Goal: Information Seeking & Learning: Learn about a topic

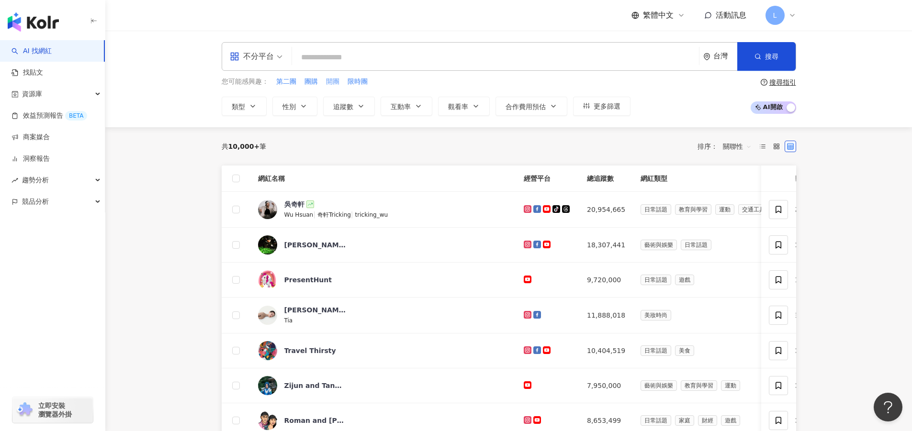
click at [330, 85] on span "開團" at bounding box center [332, 82] width 13 height 10
type input "**"
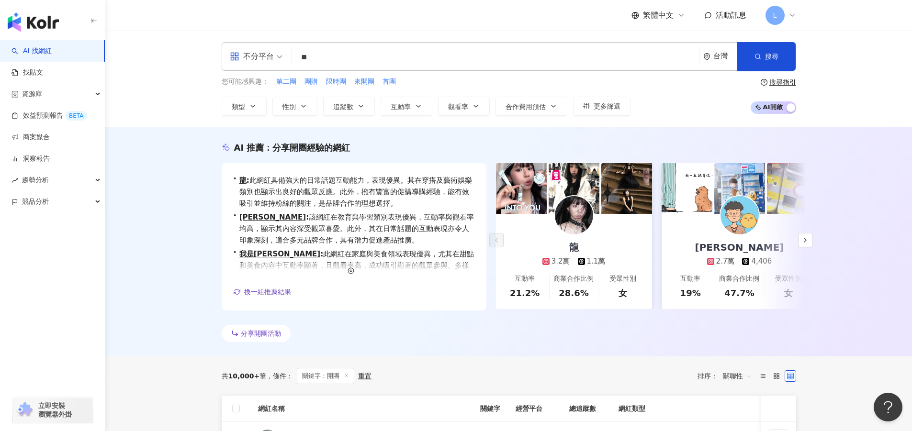
click at [510, 357] on div "共 10,000+ 筆 條件 ： 關鍵字：開團 重置 排序： 關聯性" at bounding box center [509, 376] width 575 height 39
click at [564, 332] on div "分享開團活動" at bounding box center [509, 335] width 575 height 21
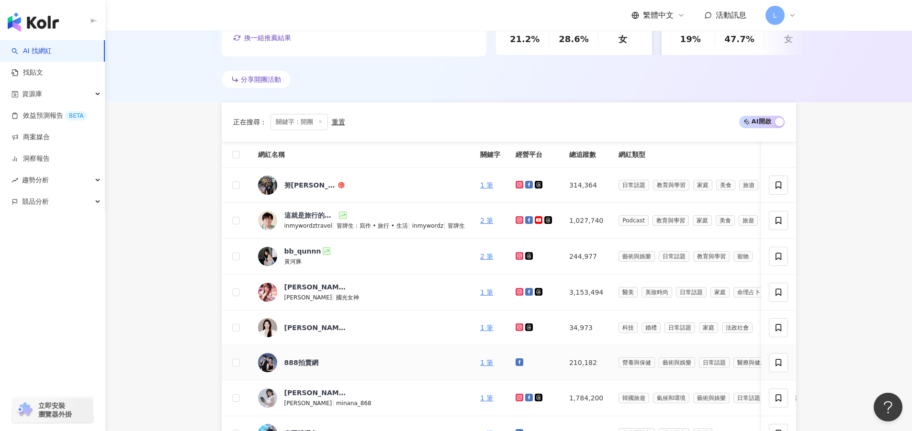
scroll to position [383, 0]
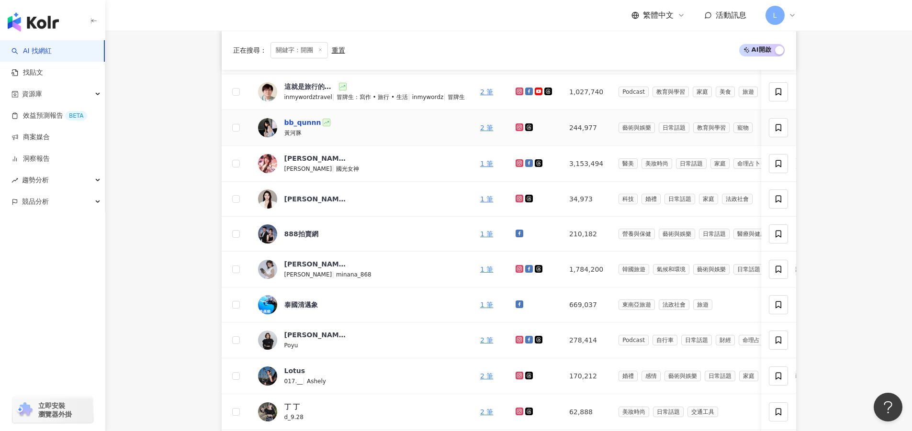
click at [308, 120] on div "bb_qunnn" at bounding box center [302, 123] width 37 height 10
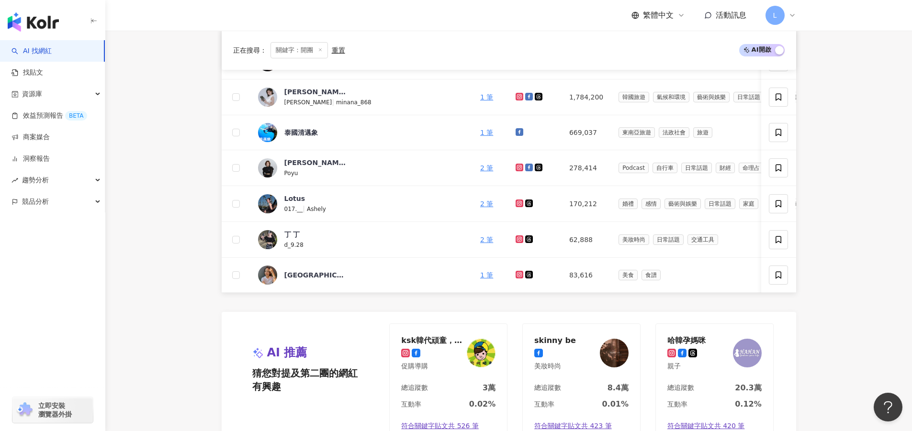
scroll to position [670, 0]
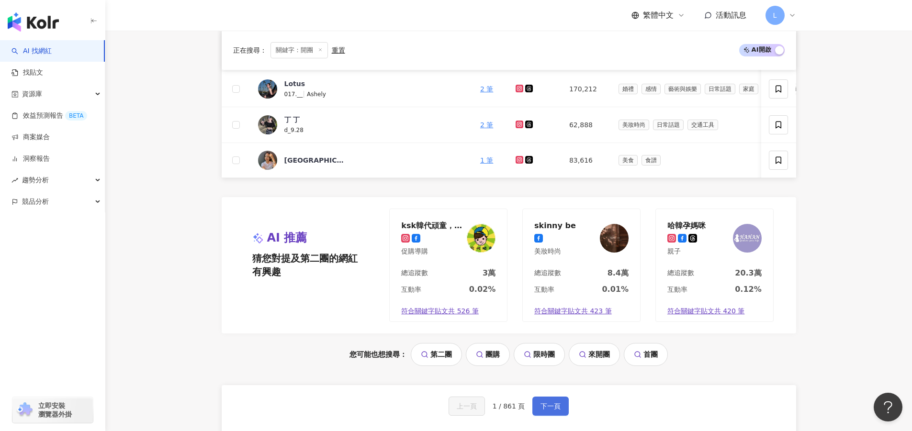
click at [556, 410] on span "下一頁" at bounding box center [551, 407] width 20 height 8
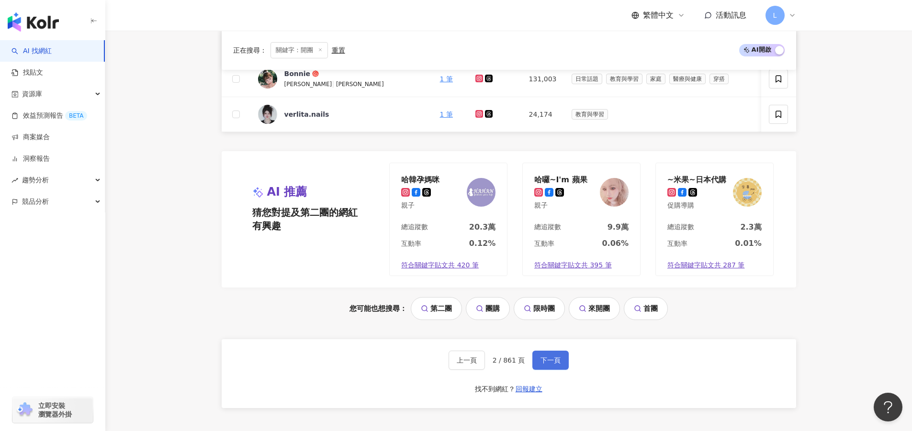
click at [554, 363] on span "下一頁" at bounding box center [551, 361] width 20 height 8
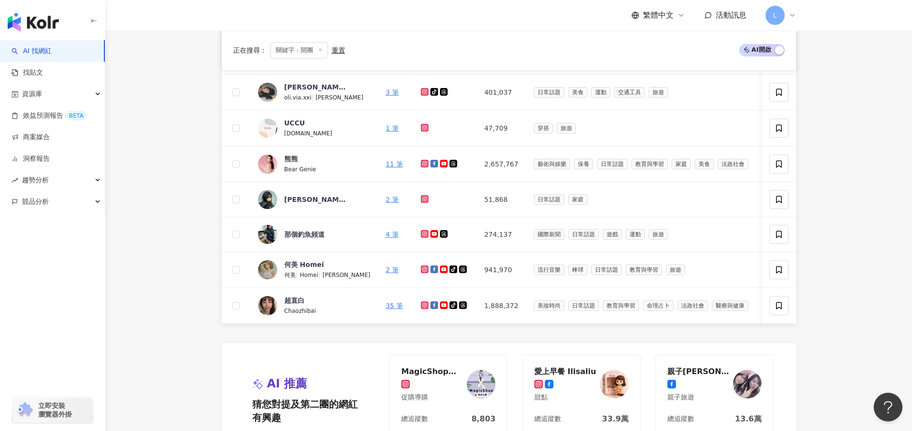
scroll to position [431, 0]
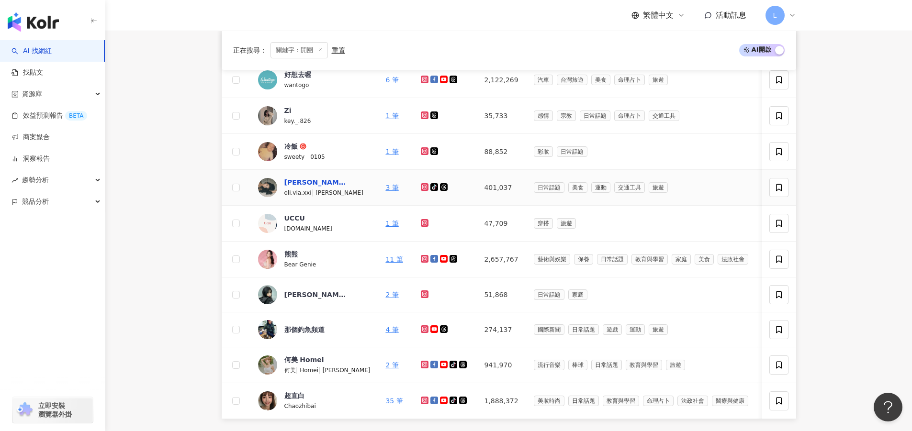
click at [321, 185] on div "薇亞 奧莉（19）" at bounding box center [315, 183] width 62 height 10
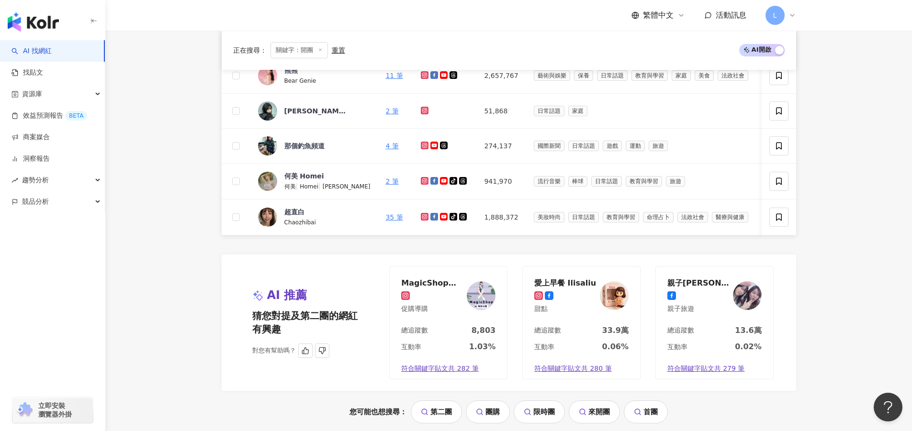
scroll to position [718, 0]
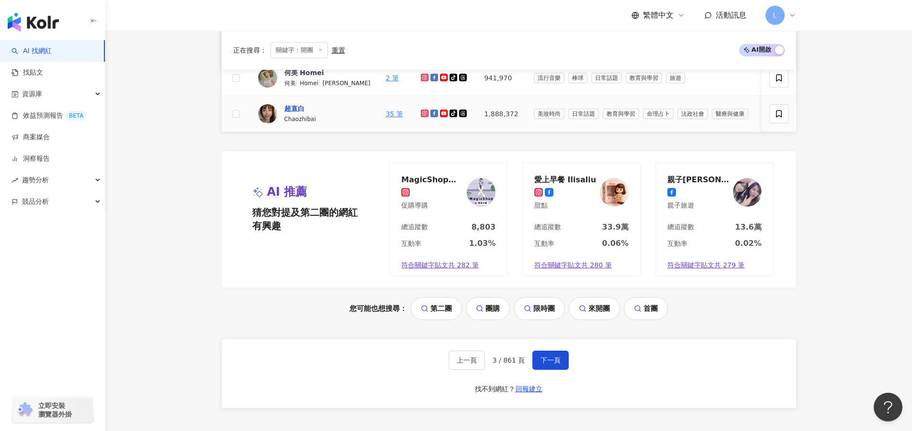
click at [304, 108] on div "超直白" at bounding box center [294, 109] width 20 height 10
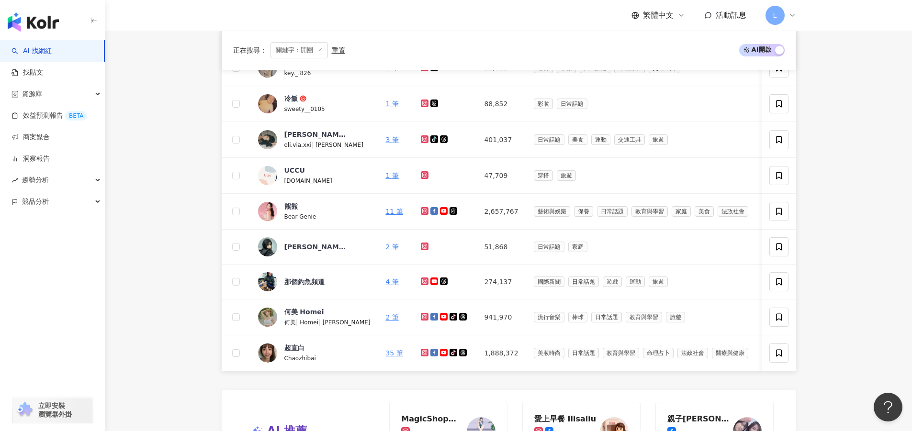
click at [0, 331] on div "AI 找網紅 找貼文 資源庫 效益預測報告 BETA 商案媒合 洞察報告 趨勢分析 競品分析 立即安裝 瀏覽器外掛" at bounding box center [52, 235] width 105 height 391
click at [223, 267] on td at bounding box center [236, 282] width 29 height 35
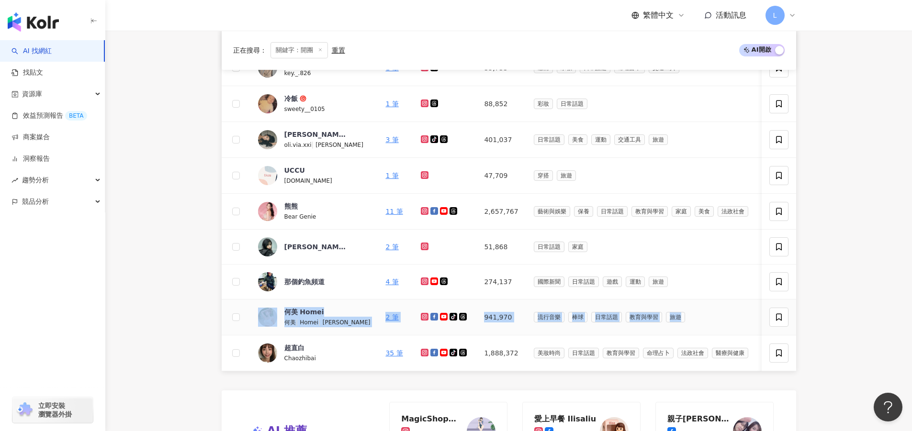
click at [695, 301] on tbody "verlita.nails 1 筆 24,174 教育與學習 0.61% -3.45% 57.5% 找相似 SOLO的玩樂指南 solo_guide 1 筆 …" at bounding box center [598, 157] width 753 height 428
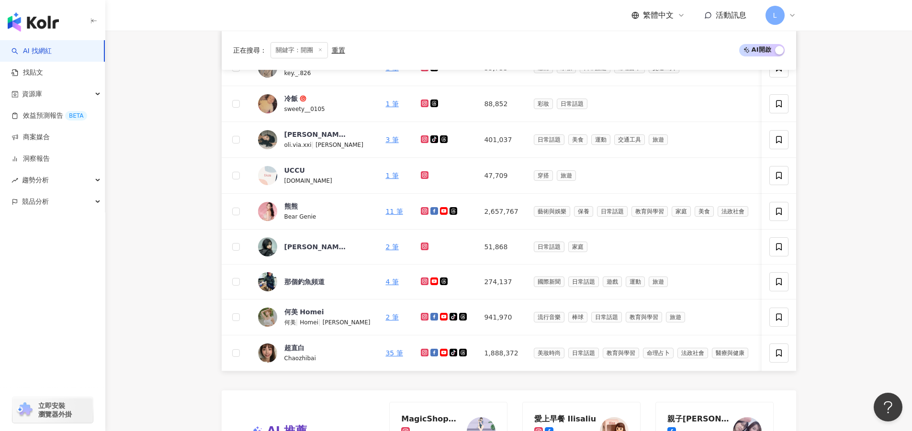
drag, startPoint x: 829, startPoint y: 187, endPoint x: 824, endPoint y: 187, distance: 5.8
click at [829, 187] on main "不分平台 ** 台灣 搜尋 您可能感興趣： 第二團 團購 限時團 來開團 首團 類型 性別 追蹤數 互動率 觀看率 合作費用預估 更多篩選 搜尋指引 AI 開…" at bounding box center [508, 112] width 807 height 1120
click at [76, 361] on div "AI 找網紅 找貼文 資源庫 效益預測報告 BETA 商案媒合 洞察報告 趨勢分析 競品分析 立即安裝 瀏覽器外掛" at bounding box center [52, 235] width 105 height 391
click at [831, 143] on main "不分平台 ** 台灣 搜尋 您可能感興趣： 第二團 團購 限時團 來開團 首團 類型 性別 追蹤數 互動率 觀看率 合作費用預估 更多篩選 搜尋指引 AI 開…" at bounding box center [508, 112] width 807 height 1120
drag, startPoint x: 840, startPoint y: 241, endPoint x: 825, endPoint y: 242, distance: 14.4
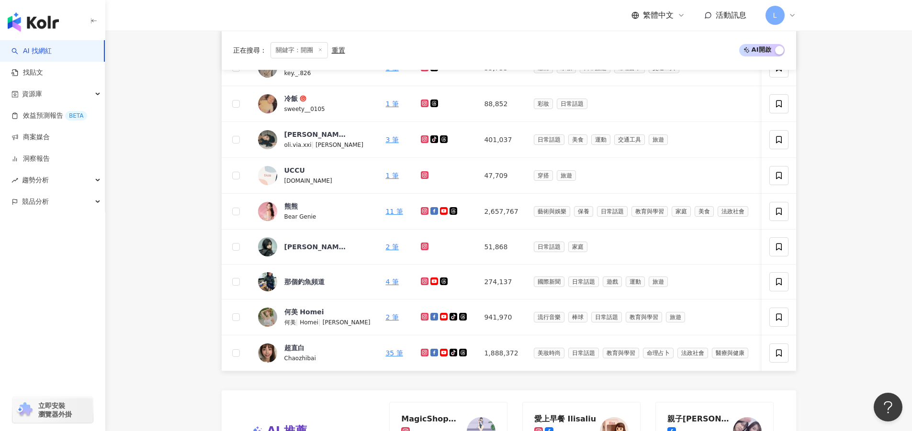
click at [837, 241] on main "不分平台 ** 台灣 搜尋 您可能感興趣： 第二團 團購 限時團 來開團 首團 類型 性別 追蹤數 互動率 觀看率 合作費用預估 更多篩選 搜尋指引 AI 開…" at bounding box center [508, 112] width 807 height 1120
drag, startPoint x: 836, startPoint y: 235, endPoint x: 842, endPoint y: 235, distance: 5.3
click at [836, 235] on main "不分平台 ** 台灣 搜尋 您可能感興趣： 第二團 團購 限時團 來開團 首團 類型 性別 追蹤數 互動率 觀看率 合作費用預估 更多篩選 搜尋指引 AI 開…" at bounding box center [508, 112] width 807 height 1120
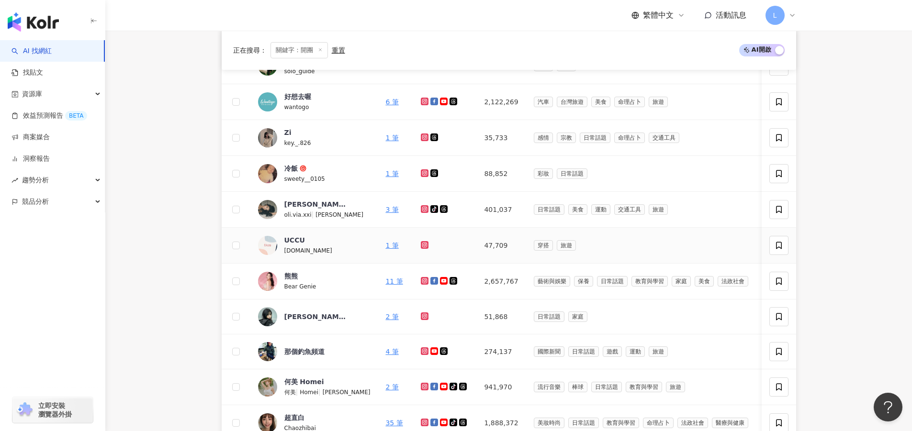
scroll to position [335, 0]
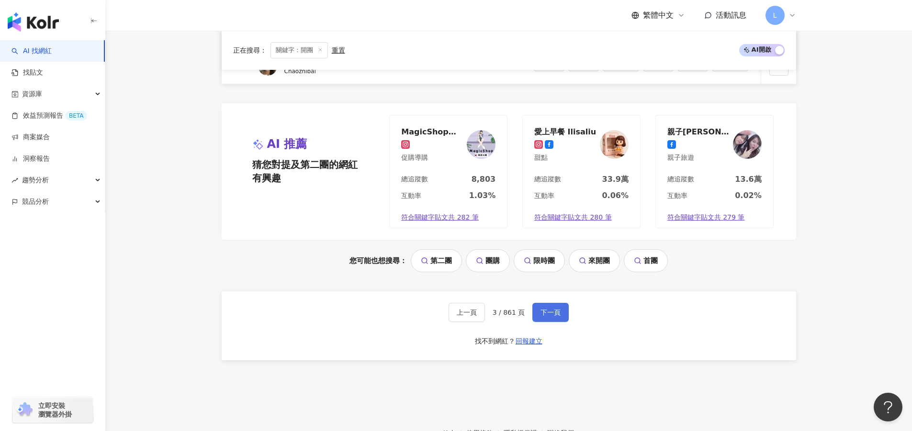
click at [548, 316] on span "下一頁" at bounding box center [551, 313] width 20 height 8
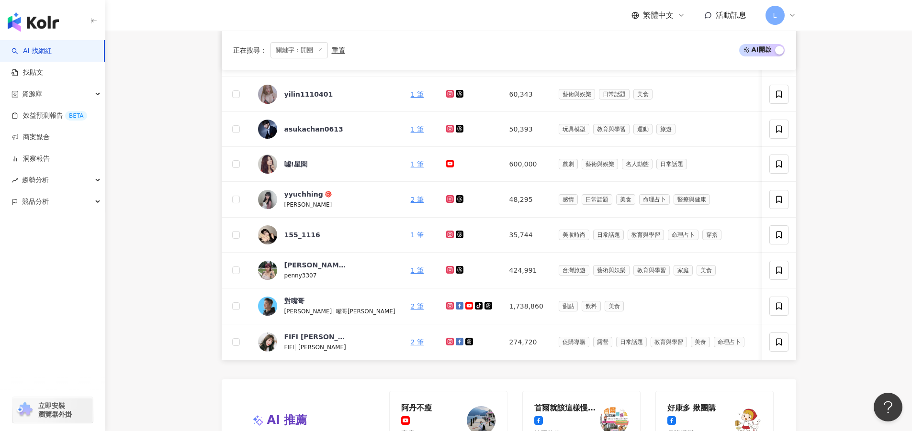
scroll to position [766, 0]
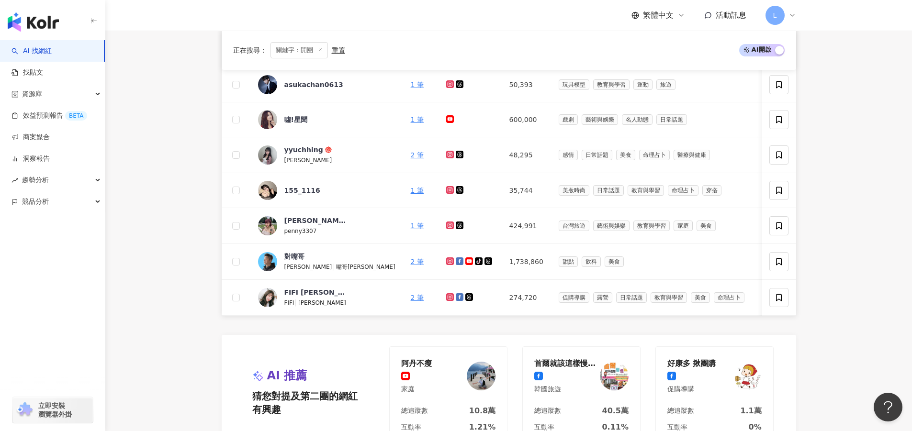
scroll to position [431, 0]
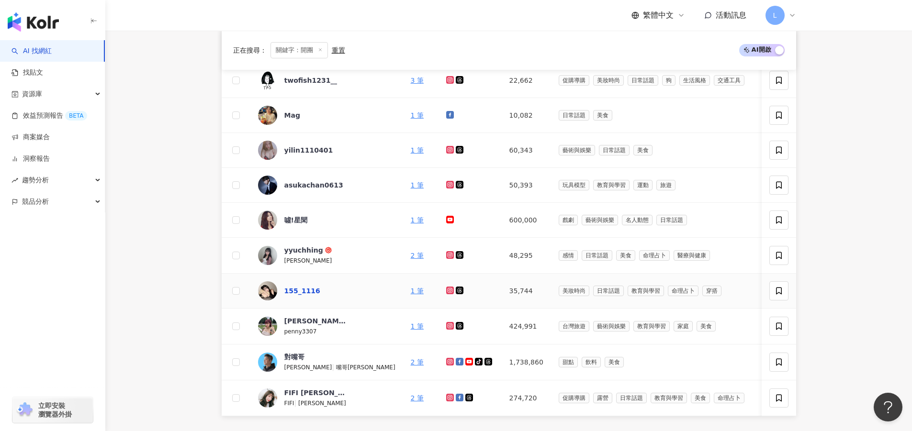
click at [309, 289] on div "155_1116" at bounding box center [302, 291] width 36 height 10
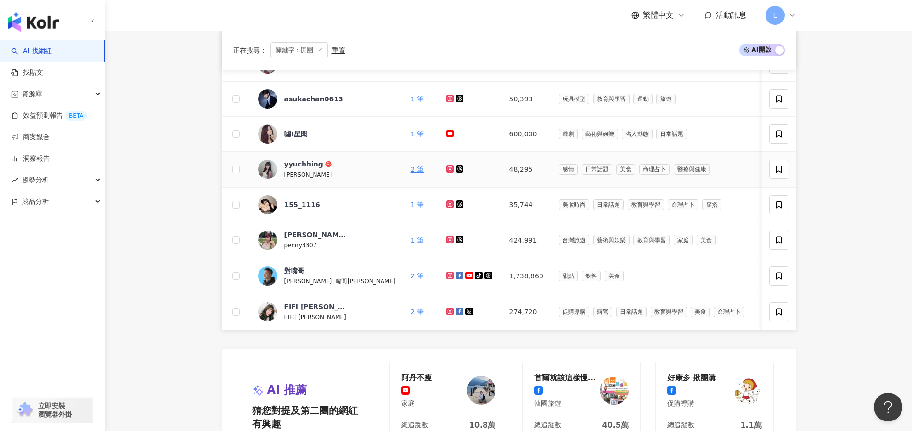
scroll to position [670, 0]
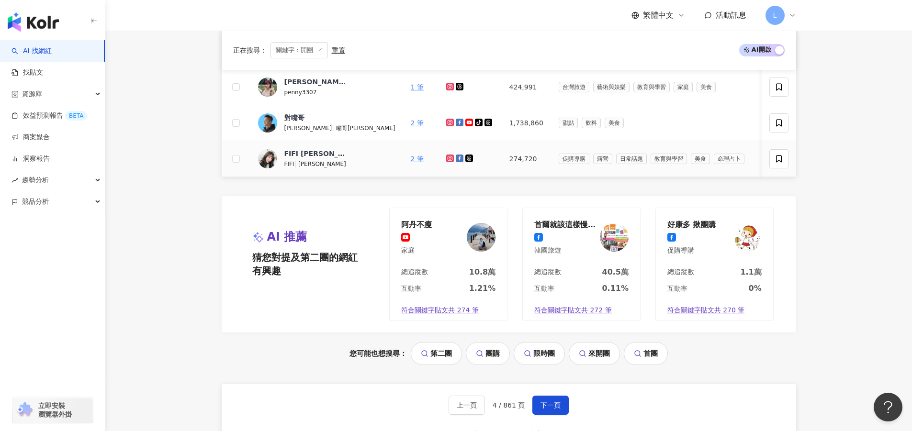
click at [315, 158] on div "陳佳瑜" at bounding box center [322, 163] width 48 height 11
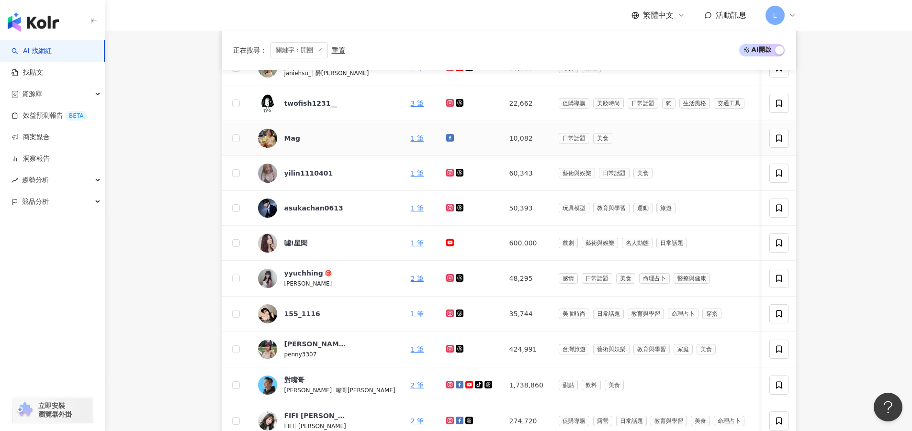
scroll to position [335, 0]
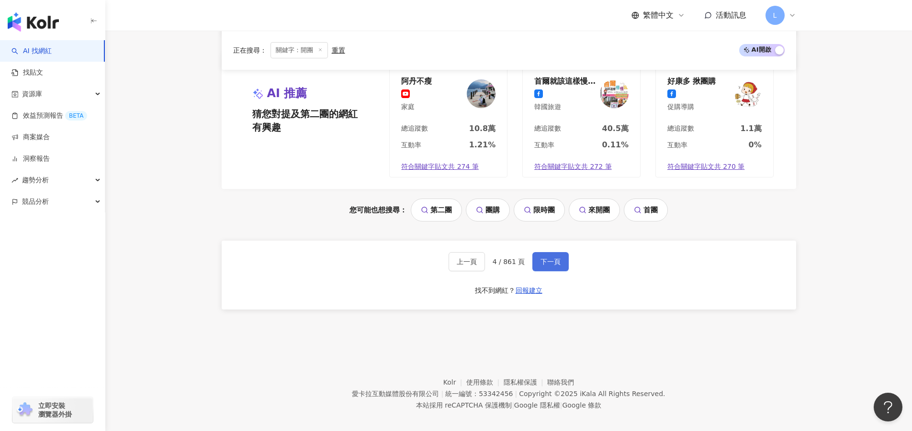
click at [548, 266] on span "下一頁" at bounding box center [551, 262] width 20 height 8
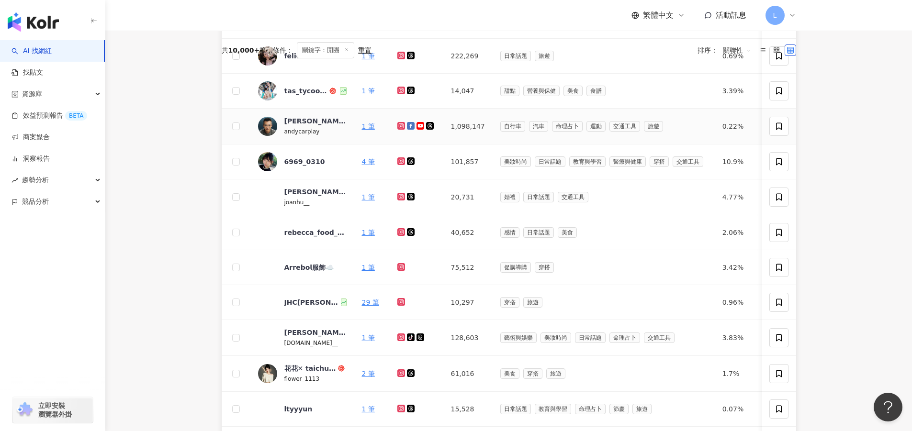
scroll to position [239, 0]
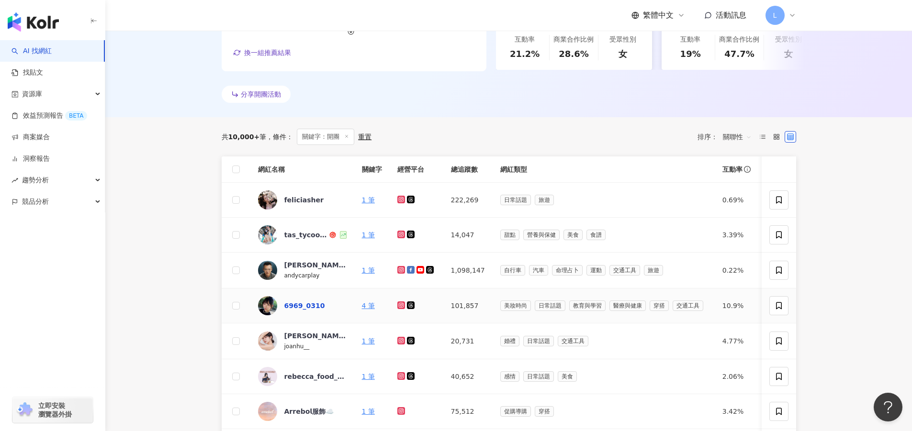
click at [318, 308] on div "6969_0310" at bounding box center [304, 306] width 41 height 10
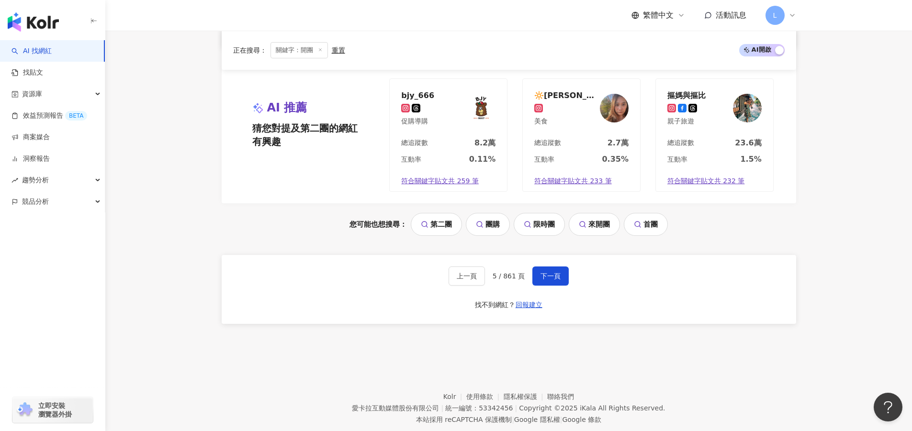
scroll to position [814, 0]
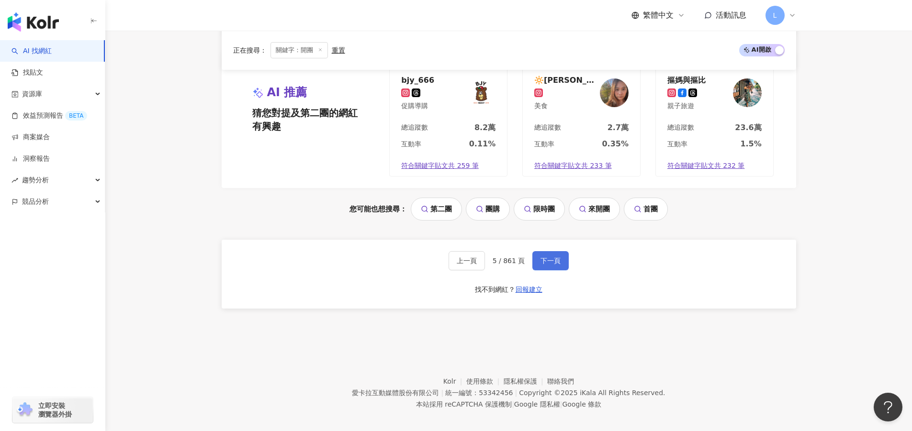
click at [556, 265] on span "下一頁" at bounding box center [551, 261] width 20 height 8
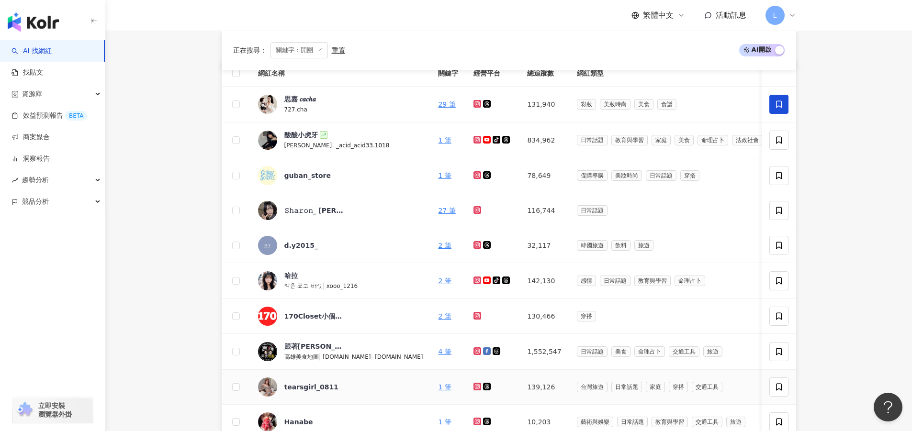
scroll to position [335, 0]
click at [295, 139] on div "酸酸小虎牙" at bounding box center [301, 136] width 34 height 10
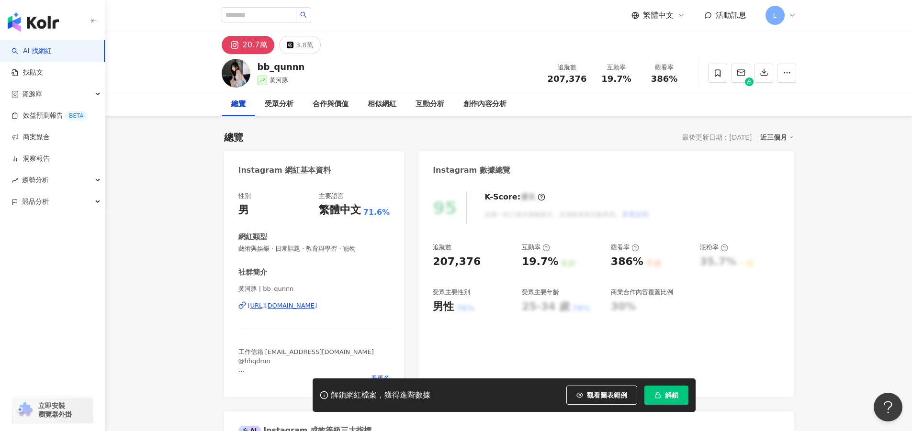
drag, startPoint x: 315, startPoint y: 322, endPoint x: 314, endPoint y: 306, distance: 15.4
click at [314, 321] on div "黃河豚 | bb_qunnn https://www.instagram.com/bb_qunnn/" at bounding box center [314, 313] width 152 height 56
click at [314, 304] on div "https://www.instagram.com/bb_qunnn/" at bounding box center [282, 306] width 69 height 9
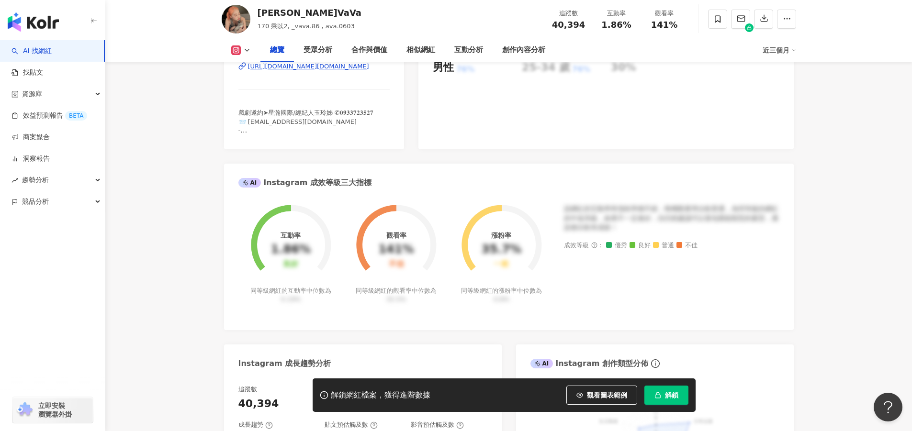
click at [789, 168] on div "AI Instagram 成效等級三大指標" at bounding box center [509, 179] width 570 height 31
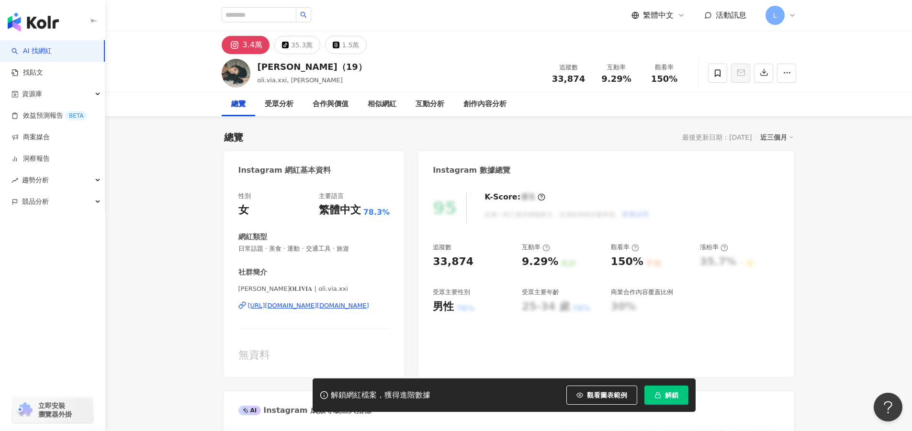
click at [768, 195] on div "95 K-Score : 優良 近期一到三個月積極發文，且漲粉率與互動率高。 查看說明" at bounding box center [606, 208] width 346 height 32
click at [331, 302] on div "https://www.instagram.com/oli.via.xxi/" at bounding box center [308, 306] width 121 height 9
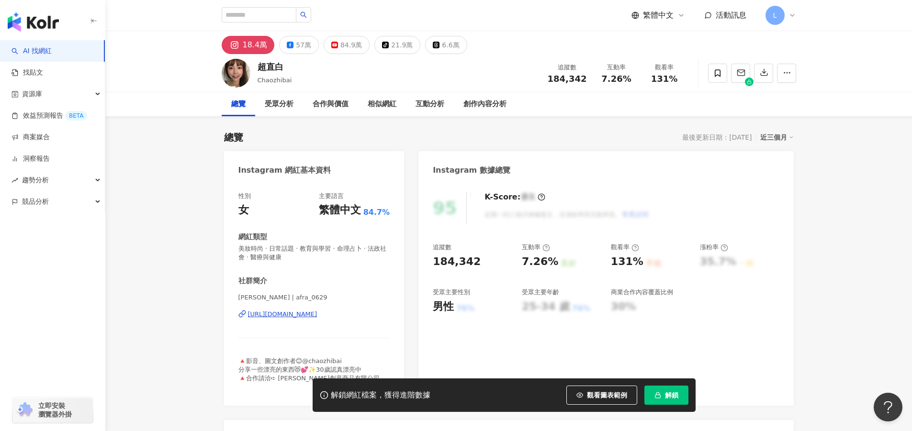
click at [316, 311] on div "https://www.instagram.com/afra_0629/" at bounding box center [282, 314] width 69 height 9
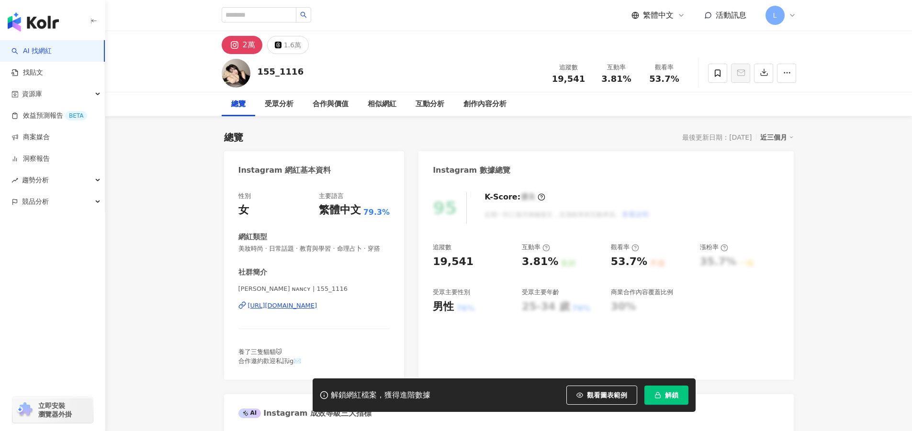
click at [316, 310] on div "https://www.instagram.com/155_1116/" at bounding box center [282, 306] width 69 height 9
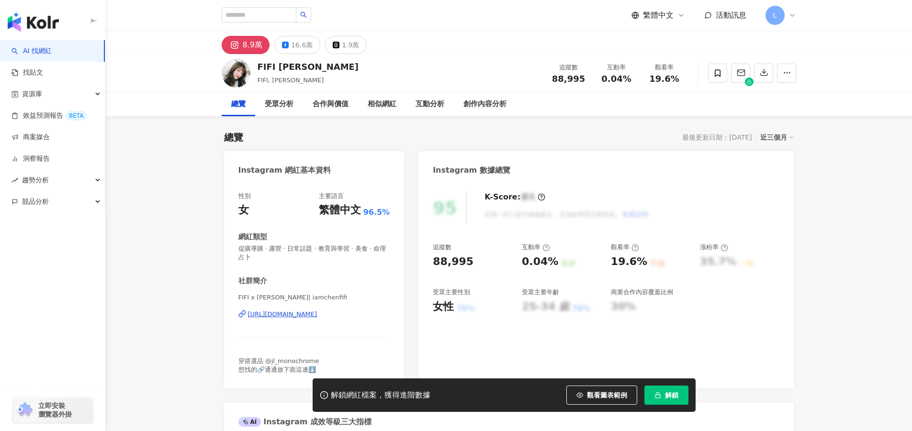
click at [317, 315] on div "https://www.instagram.com/iamchenfifi/" at bounding box center [282, 314] width 69 height 9
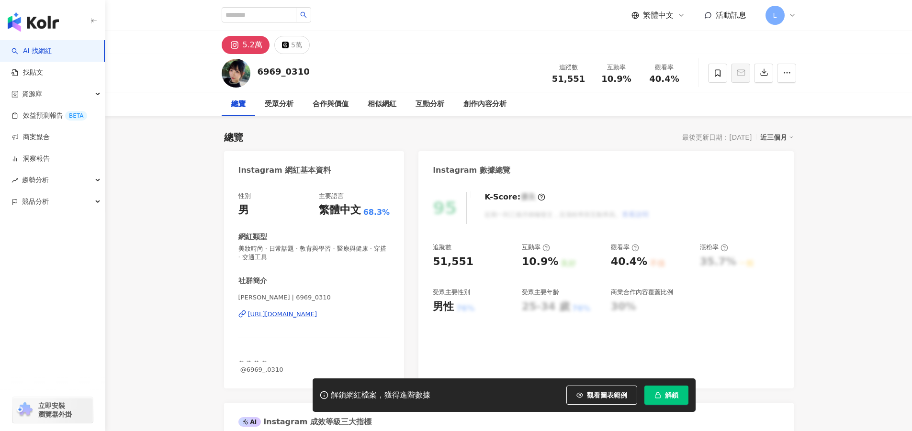
click at [302, 315] on div "https://www.instagram.com/6969_0310/" at bounding box center [282, 314] width 69 height 9
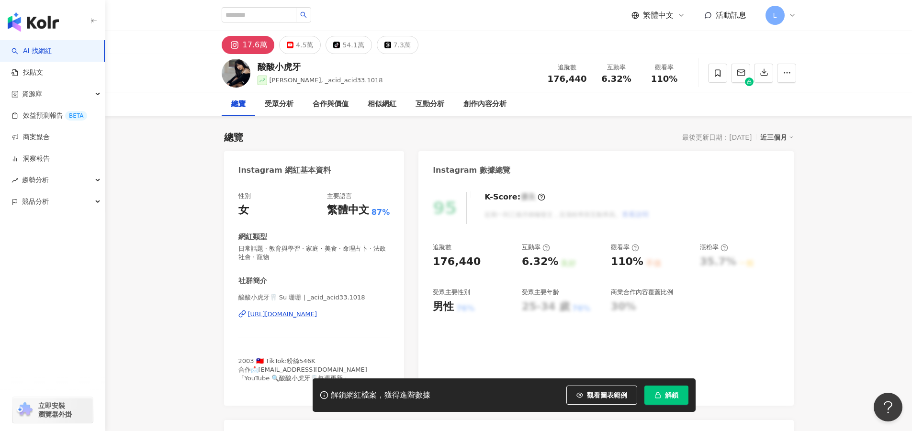
drag, startPoint x: 106, startPoint y: 291, endPoint x: 138, endPoint y: 295, distance: 32.8
click at [317, 315] on div "[URL][DOMAIN_NAME]" at bounding box center [282, 314] width 69 height 9
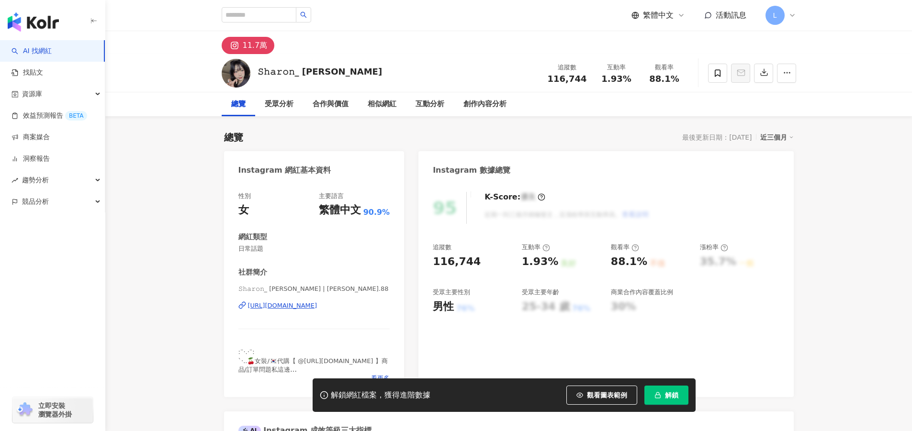
click at [317, 302] on div "[URL][DOMAIN_NAME]" at bounding box center [282, 306] width 69 height 9
